Goal: Task Accomplishment & Management: Manage account settings

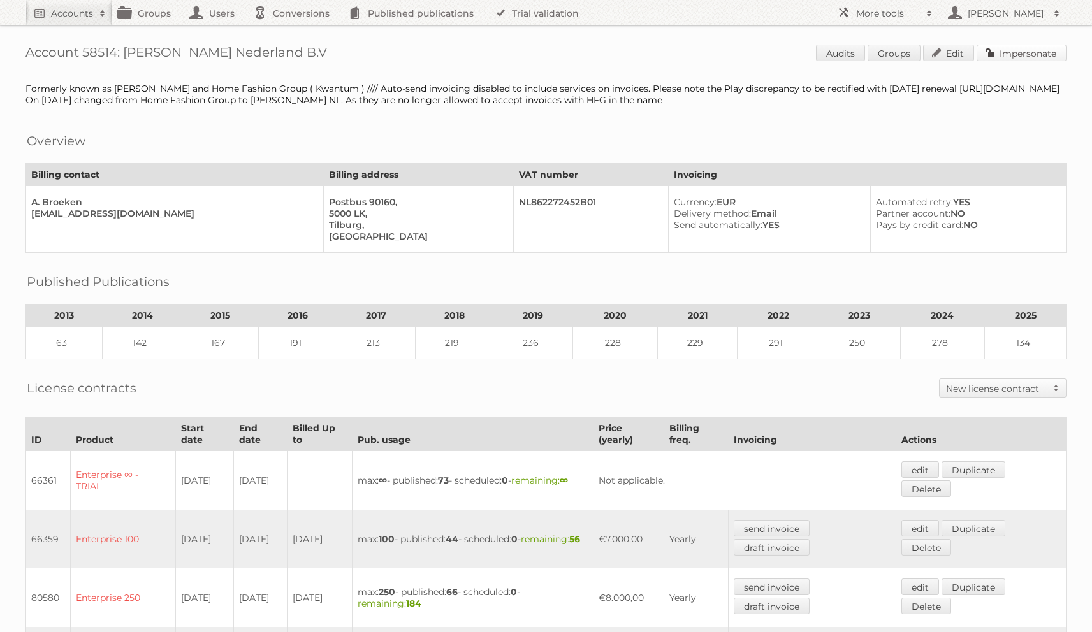
click at [1022, 50] on link "Impersonate" at bounding box center [1021, 53] width 90 height 17
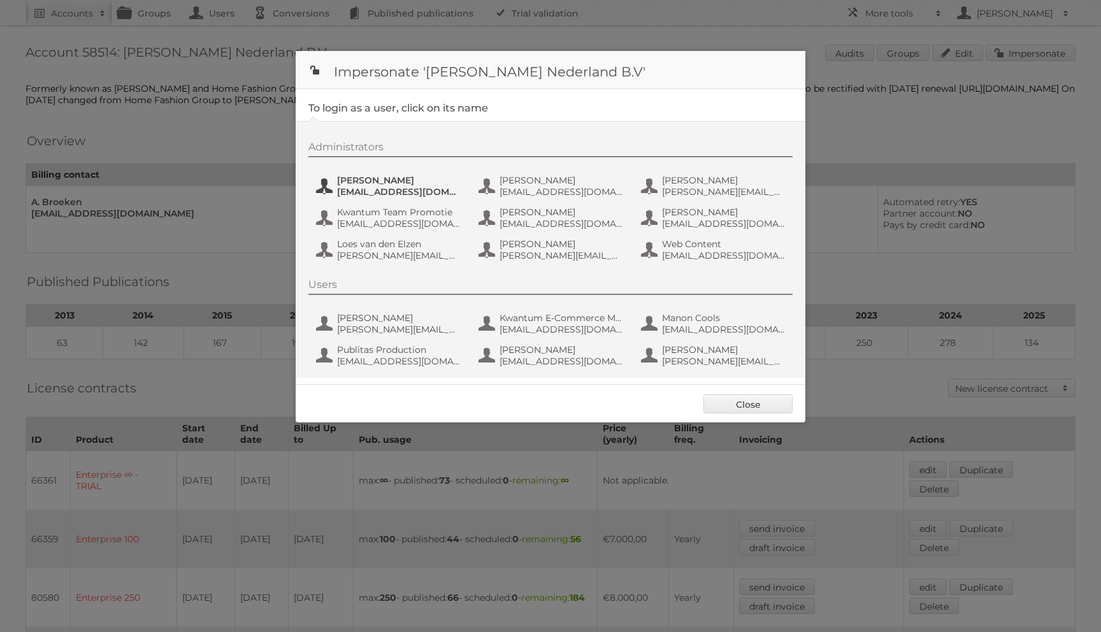
click at [416, 196] on span "aguiking@leenbakker.nl" at bounding box center [399, 191] width 124 height 11
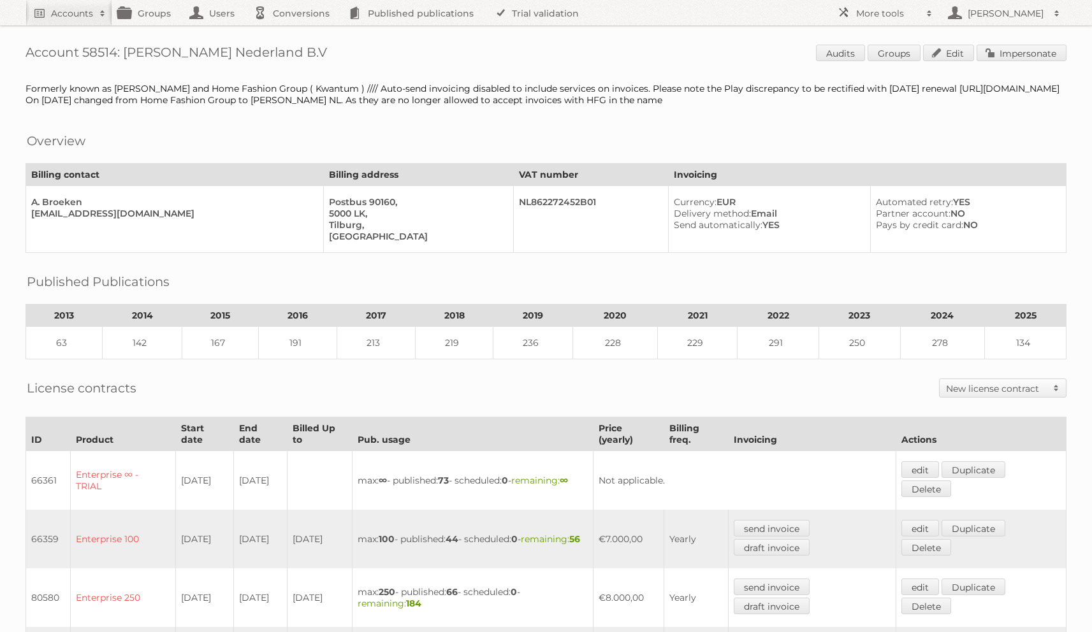
drag, startPoint x: 126, startPoint y: 49, endPoint x: 309, endPoint y: 49, distance: 182.9
click at [309, 49] on h1 "Account 58514: Leen Bakker Nederland B.V Audits Groups Edit Impersonate" at bounding box center [545, 54] width 1041 height 19
copy h1 "Leen Bakker Nederland B.V"
click at [47, 17] on link "Accounts" at bounding box center [68, 12] width 87 height 25
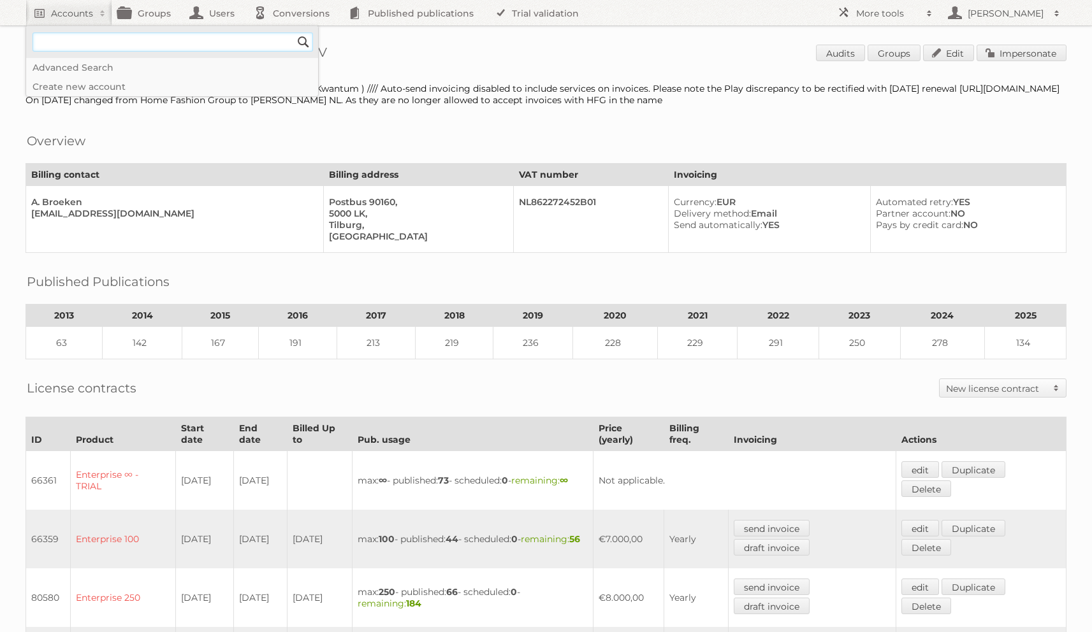
click at [80, 38] on input"] "text" at bounding box center [173, 42] width 280 height 19
type input"] "kwantum"
click at [294, 33] on input "Search" at bounding box center [303, 42] width 19 height 19
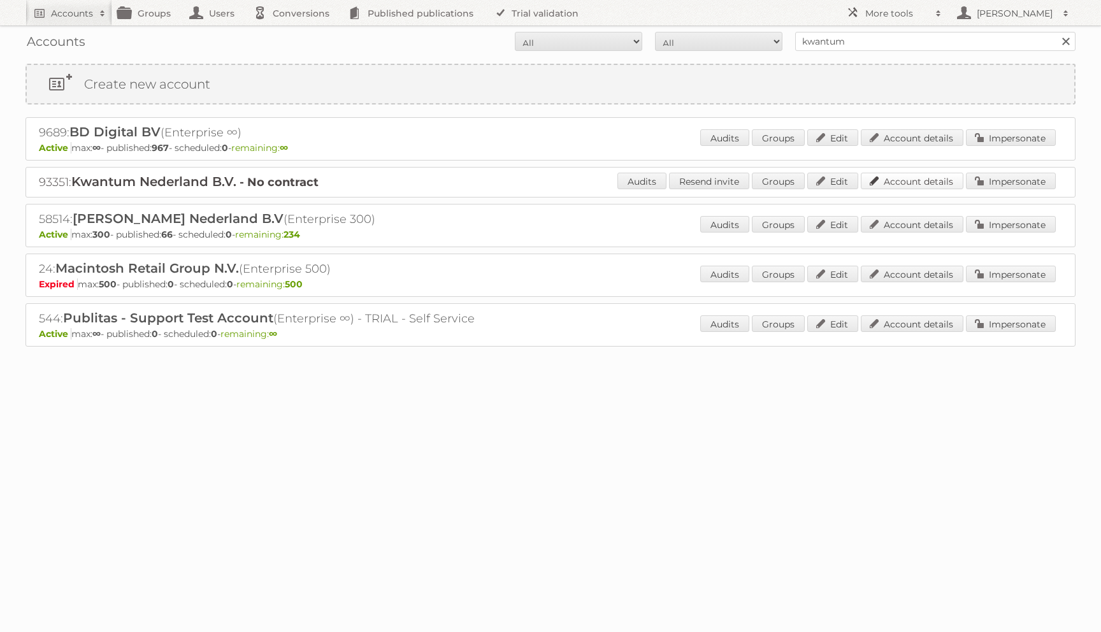
click at [920, 189] on link "Account details" at bounding box center [912, 181] width 103 height 17
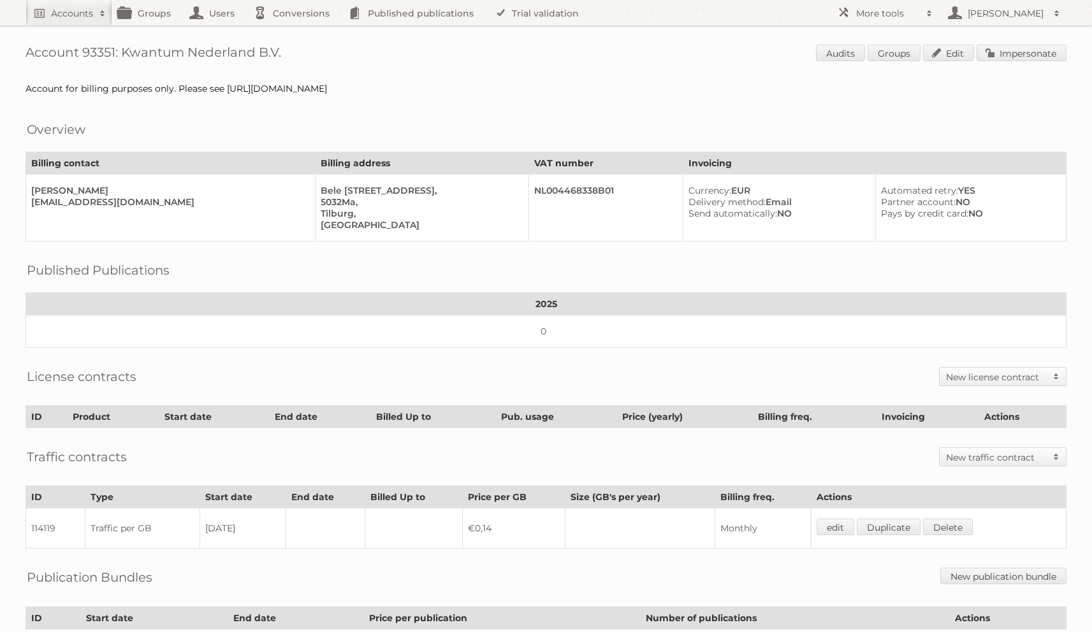
scroll to position [119, 0]
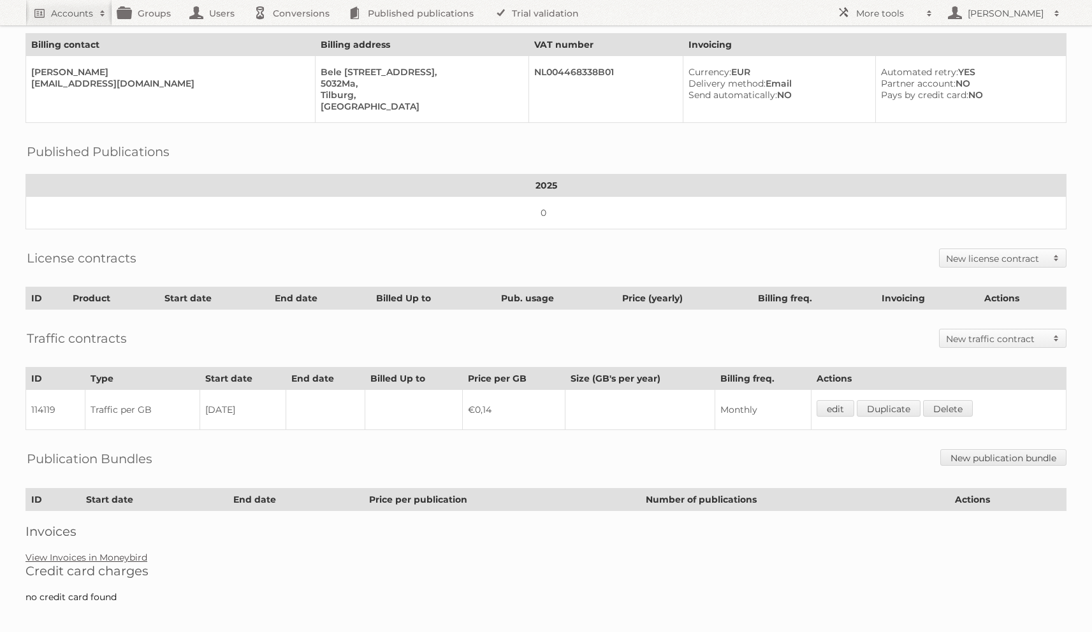
click at [105, 554] on div "Account 93351: Kwantum Nederland B.V. Audits Groups Edit Impersonate Account fo…" at bounding box center [546, 248] width 1092 height 734
click at [106, 552] on link "View Invoices in Moneybird" at bounding box center [86, 557] width 122 height 11
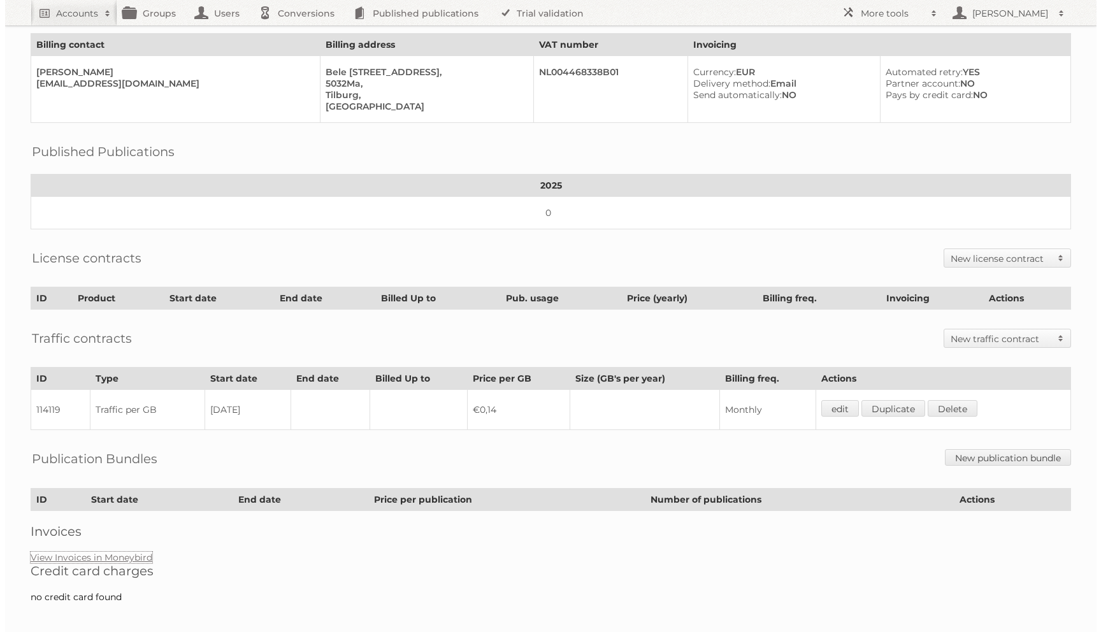
scroll to position [0, 0]
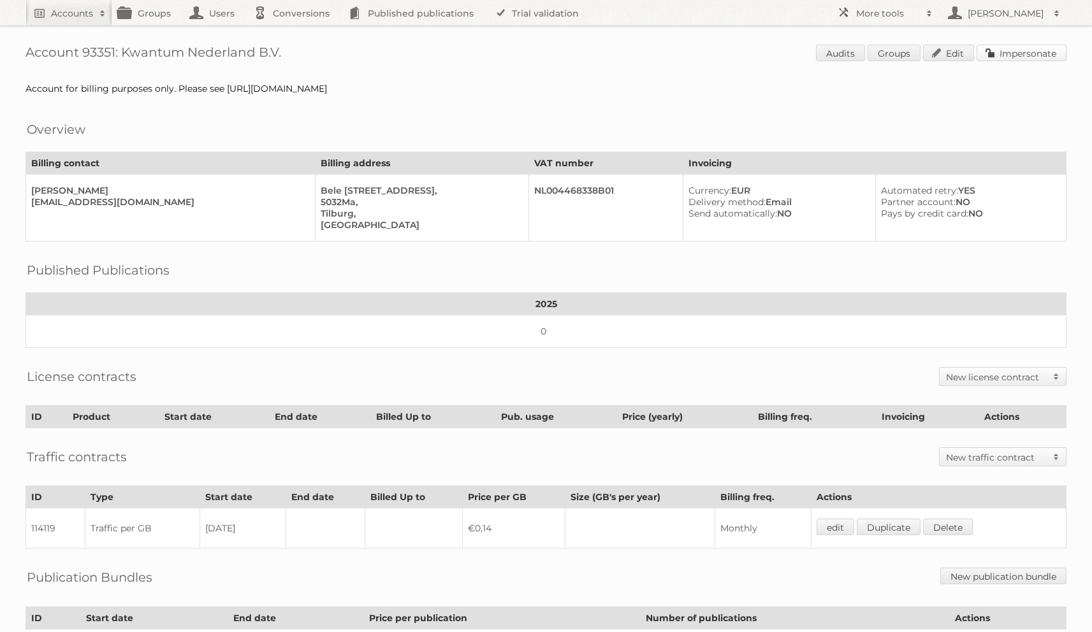
click at [1015, 54] on link "Impersonate" at bounding box center [1021, 53] width 90 height 17
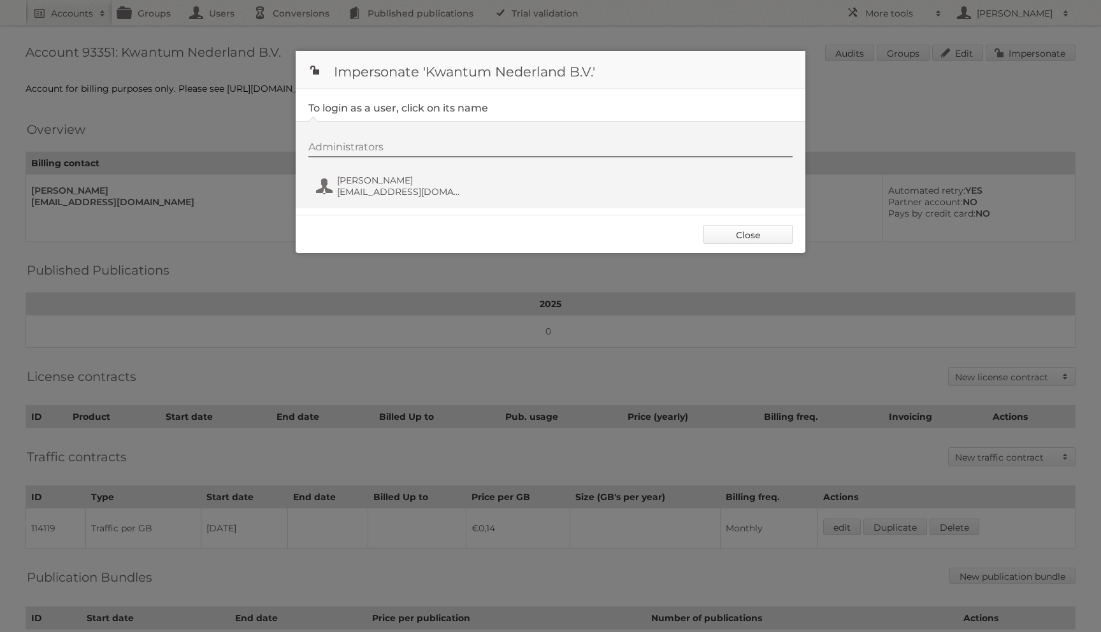
click at [722, 233] on link "Close" at bounding box center [748, 234] width 89 height 19
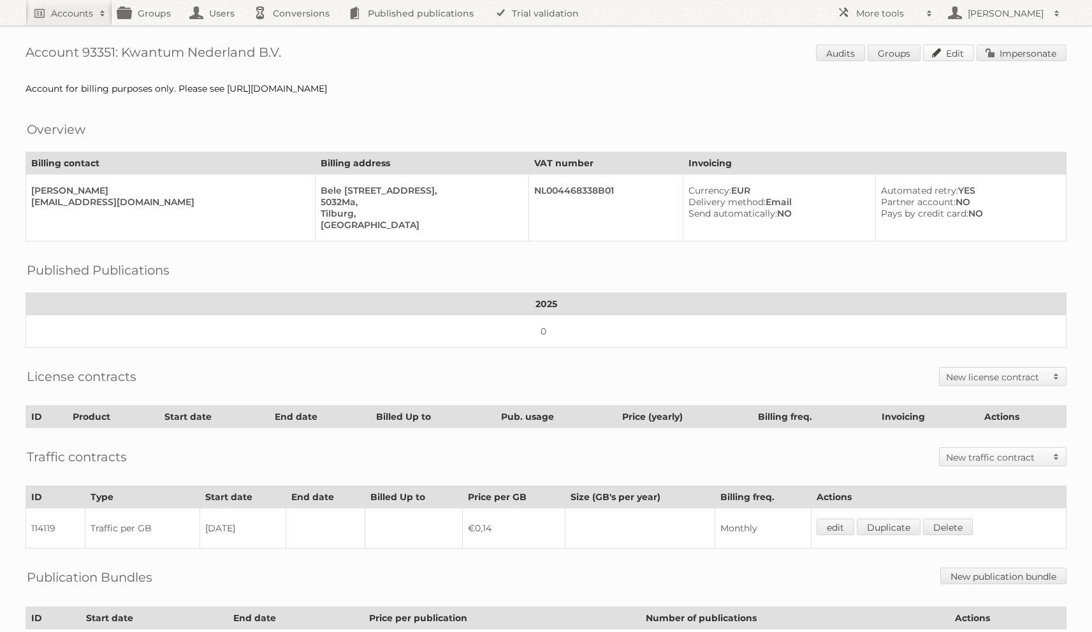
click at [939, 54] on link "Edit" at bounding box center [948, 53] width 51 height 17
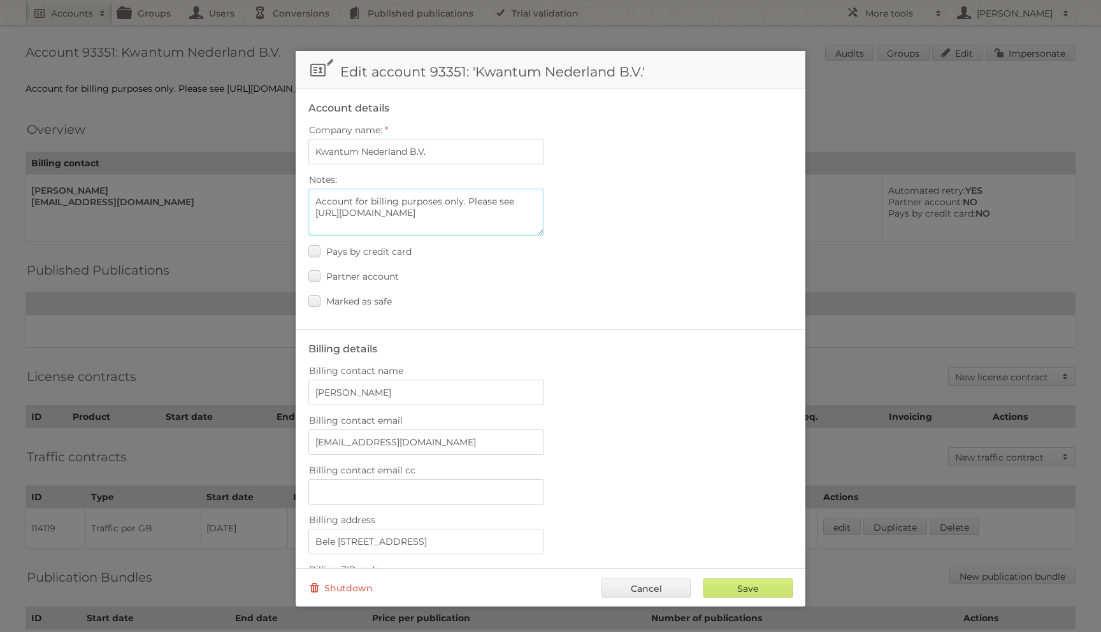
click at [454, 210] on textarea "Account for billing purposes only. Please see https://app.asana.com/1/111783368…" at bounding box center [426, 212] width 236 height 47
paste textarea "58514"
type textarea "Account for billing purposes only. They are part of the Leen Bakker account, wi…"
click at [728, 585] on input "Save" at bounding box center [748, 588] width 89 height 19
type input "..."
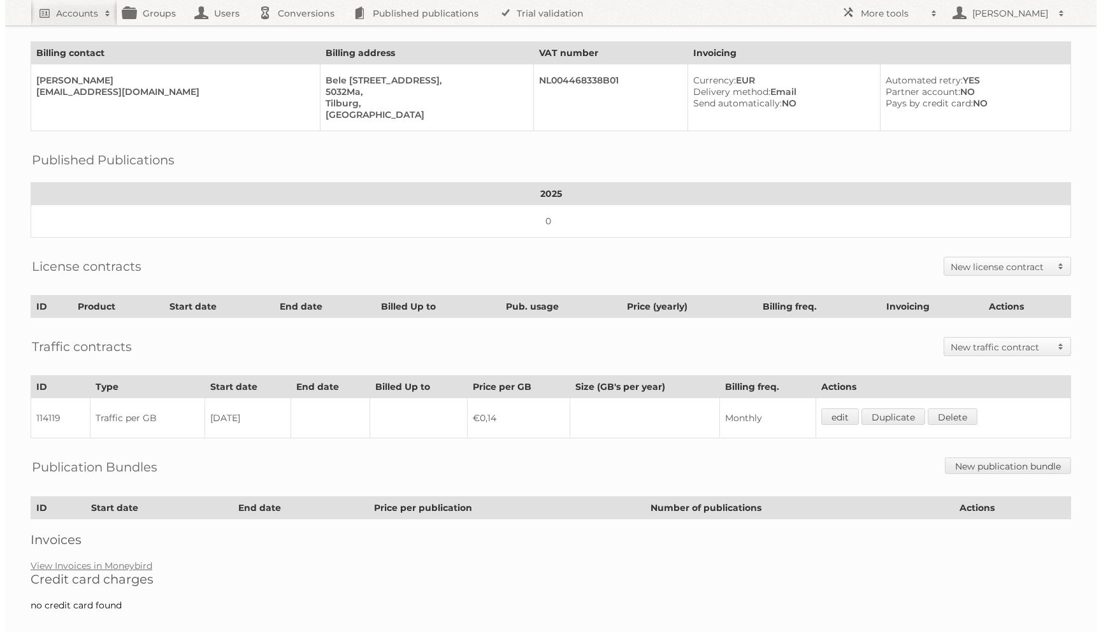
scroll to position [119, 0]
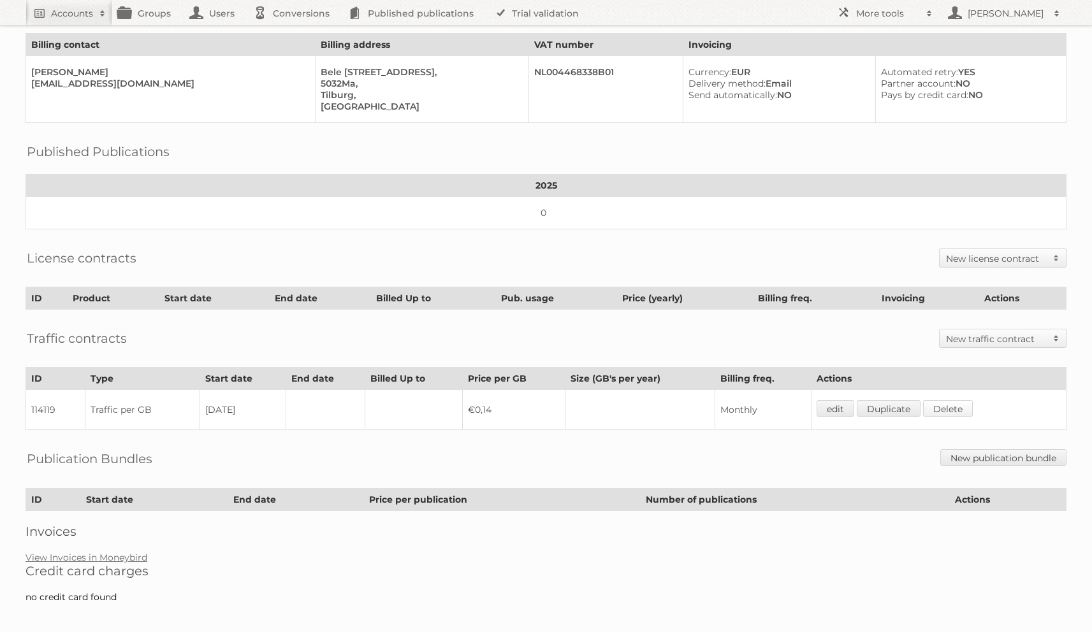
click at [941, 400] on link "Delete" at bounding box center [948, 408] width 50 height 17
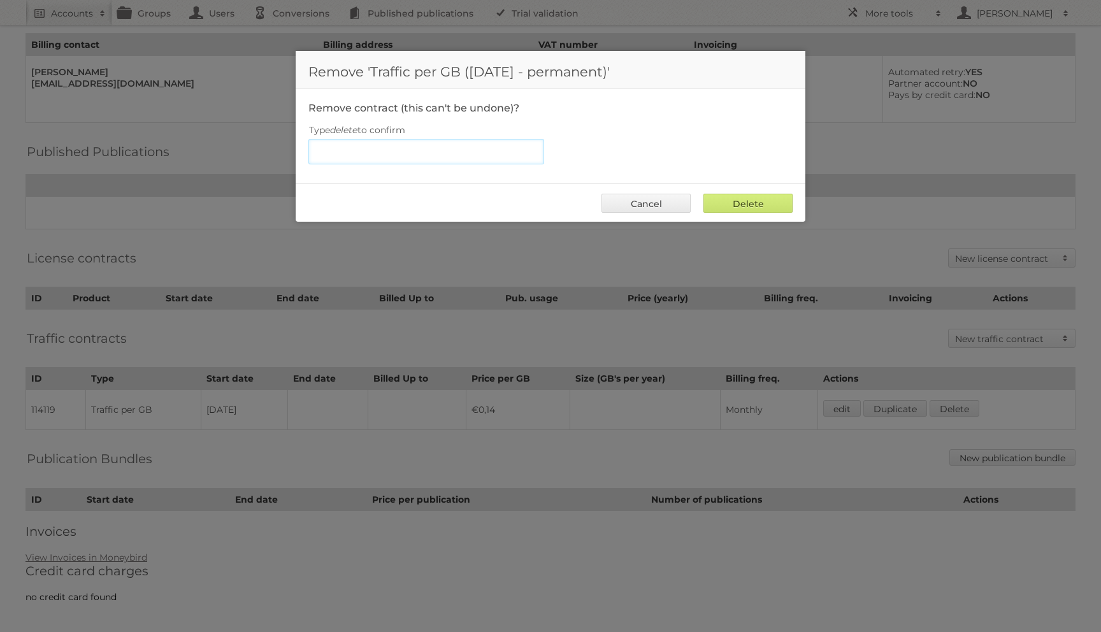
click at [351, 145] on input "Type delete to confirm" at bounding box center [426, 151] width 236 height 25
type input "delete"
click at [704, 194] on input "Delete" at bounding box center [748, 203] width 89 height 19
type input "Delete"
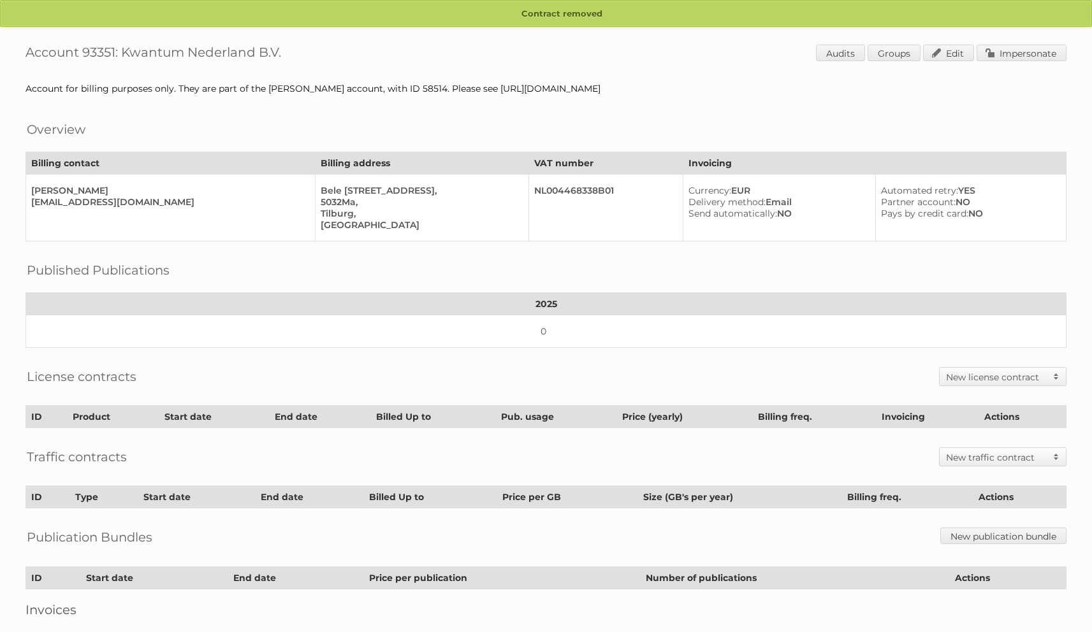
scroll to position [8, 0]
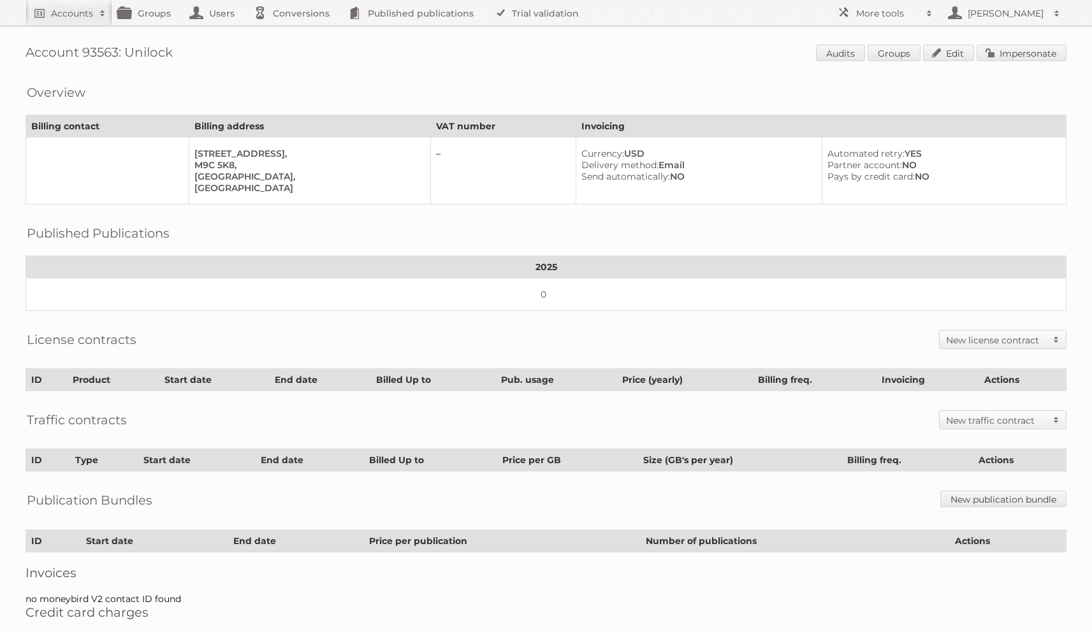
click at [716, 269] on th "2025" at bounding box center [546, 267] width 1040 height 22
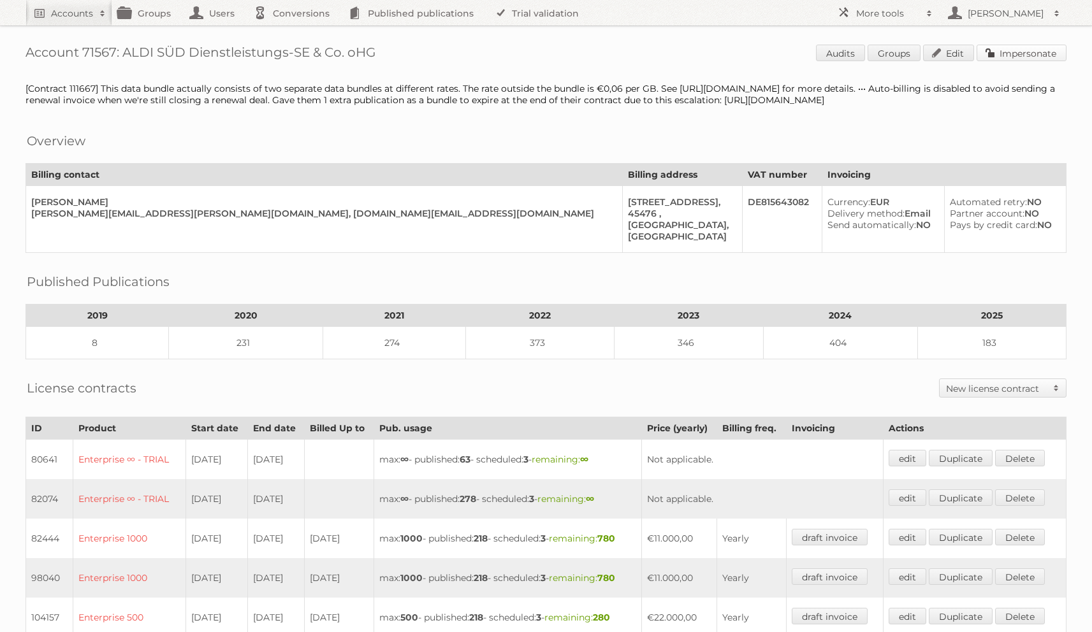
click at [1015, 47] on link "Impersonate" at bounding box center [1021, 53] width 90 height 17
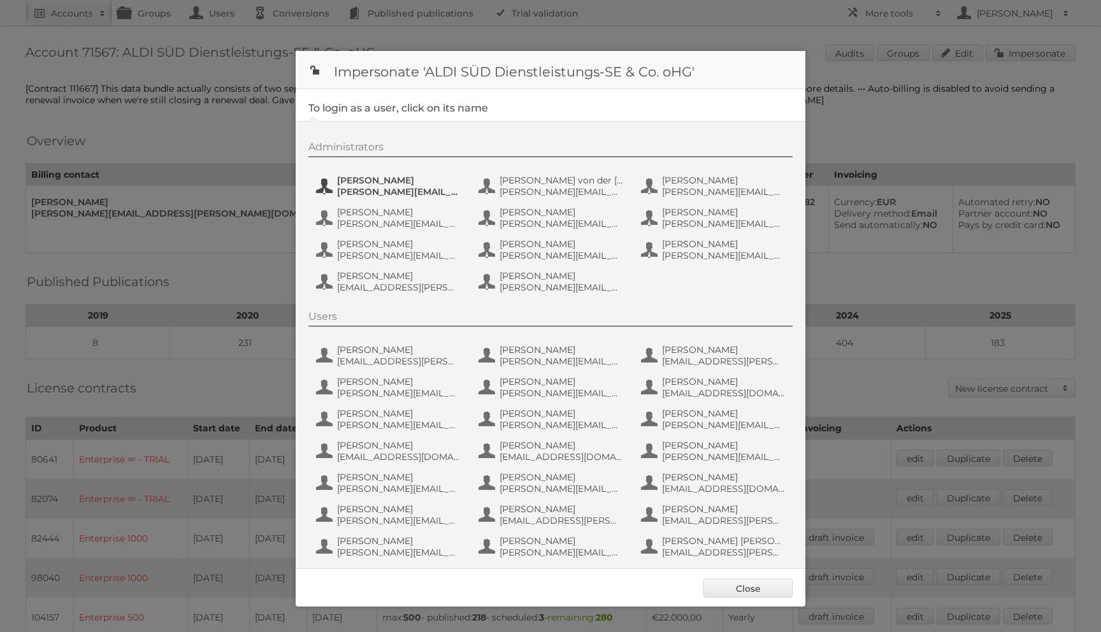
click at [404, 186] on span "[PERSON_NAME][EMAIL_ADDRESS][DOMAIN_NAME]" at bounding box center [399, 191] width 124 height 11
